Goal: Register for event/course

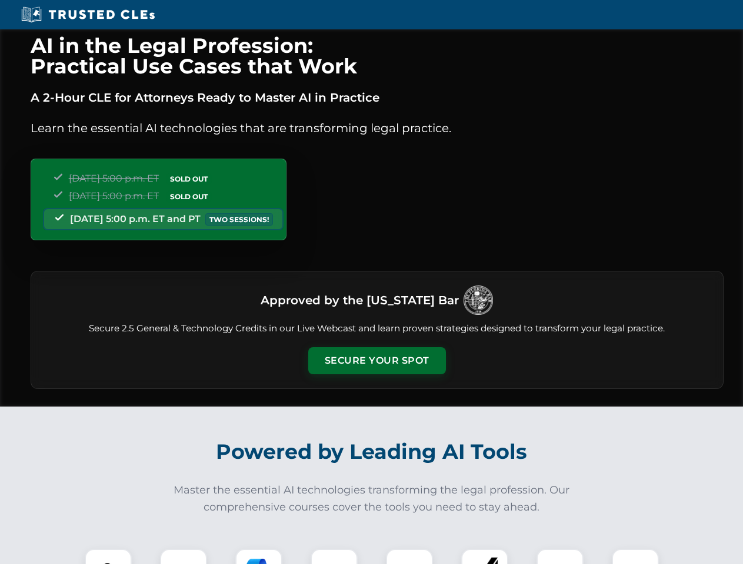
click at [376, 361] on button "Secure Your Spot" at bounding box center [377, 360] width 138 height 27
click at [108, 557] on img at bounding box center [108, 573] width 34 height 34
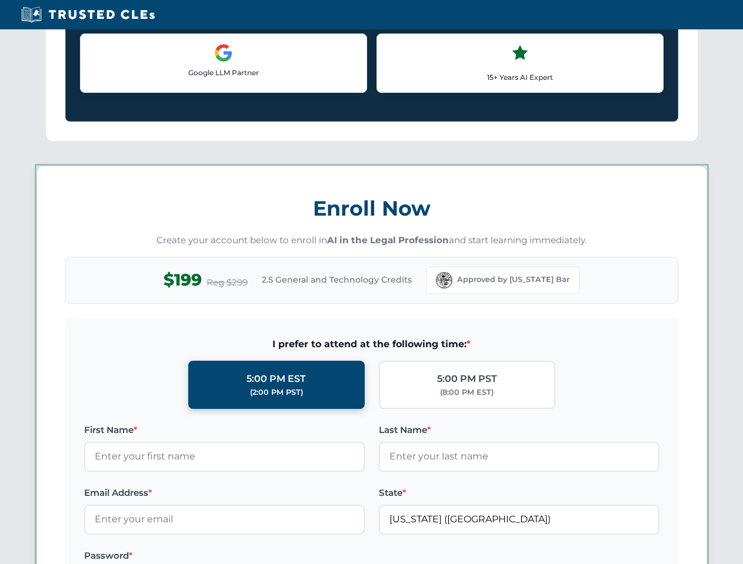
click at [259, 557] on label "Password *" at bounding box center [224, 556] width 280 height 14
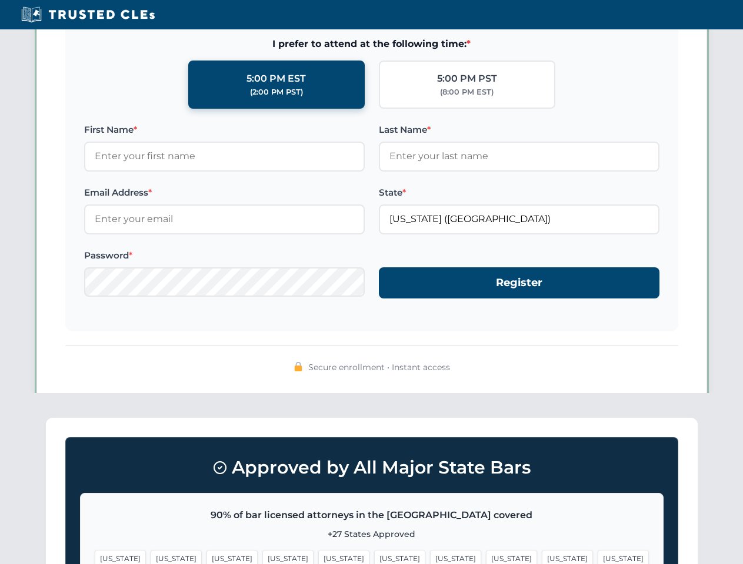
click at [541, 557] on span "[US_STATE]" at bounding box center [566, 558] width 51 height 17
